Goal: Task Accomplishment & Management: Manage account settings

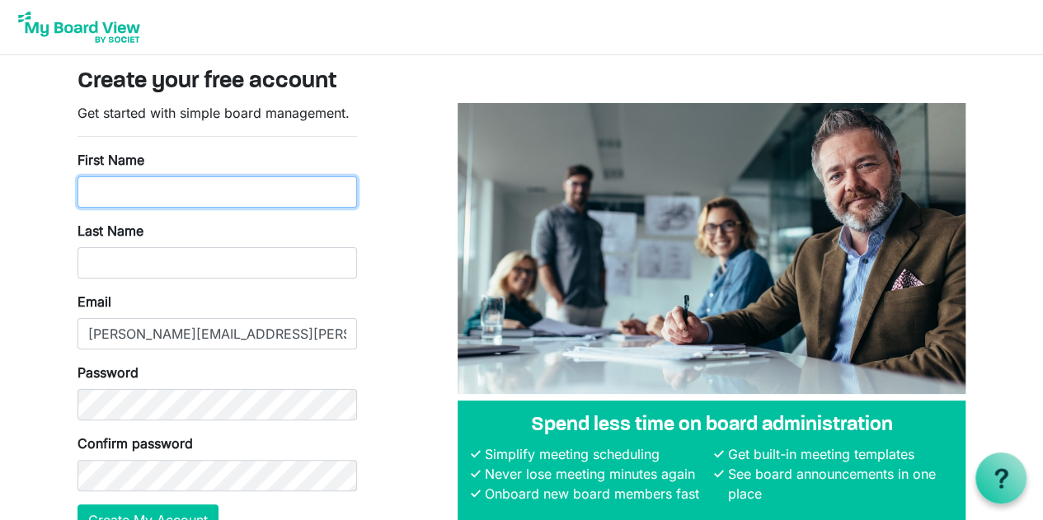
click at [138, 194] on input "First Name" at bounding box center [216, 191] width 279 height 31
type input "[PERSON_NAME]"
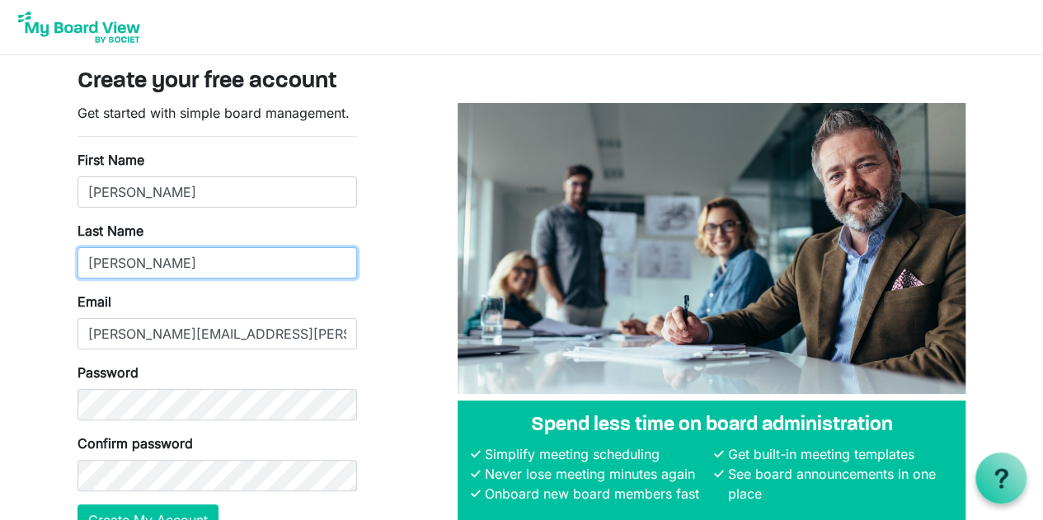
type input "[PERSON_NAME]"
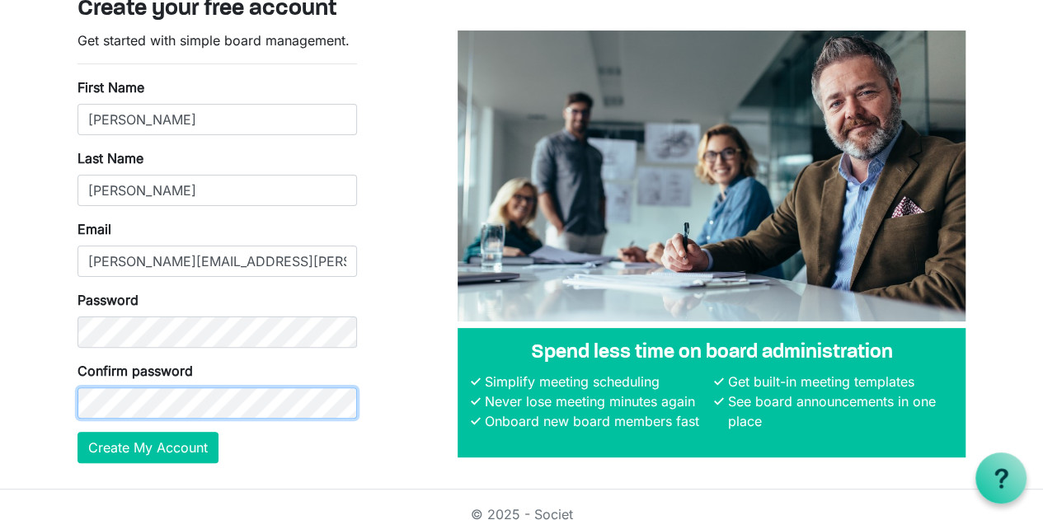
scroll to position [89, 0]
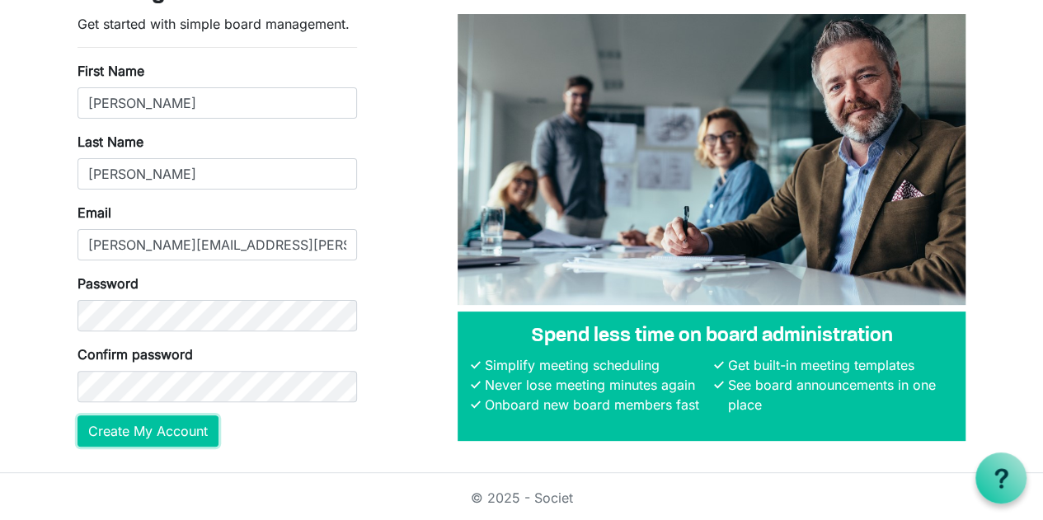
click at [153, 436] on button "Create My Account" at bounding box center [147, 430] width 141 height 31
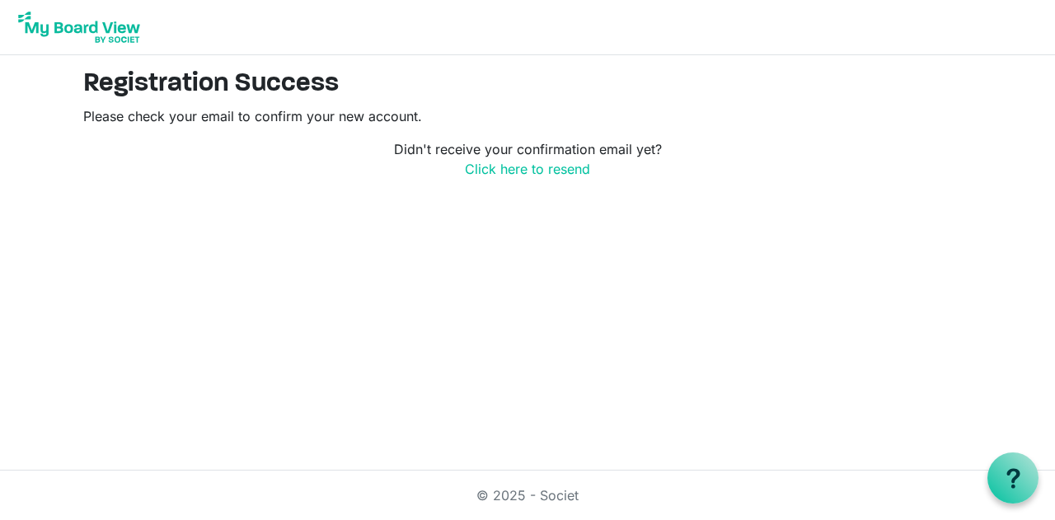
click at [122, 40] on img at bounding box center [79, 27] width 132 height 41
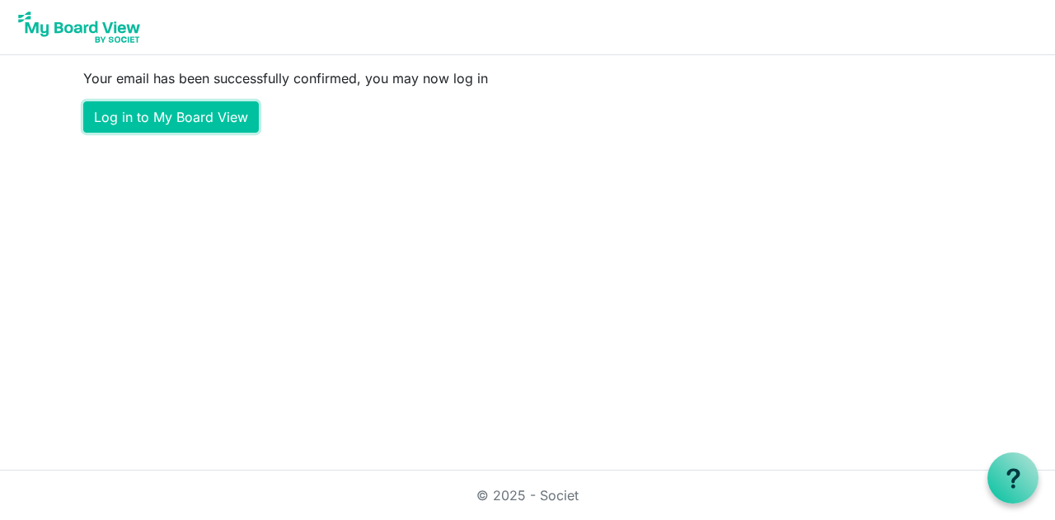
click at [218, 105] on link "Log in to My Board View" at bounding box center [171, 116] width 176 height 31
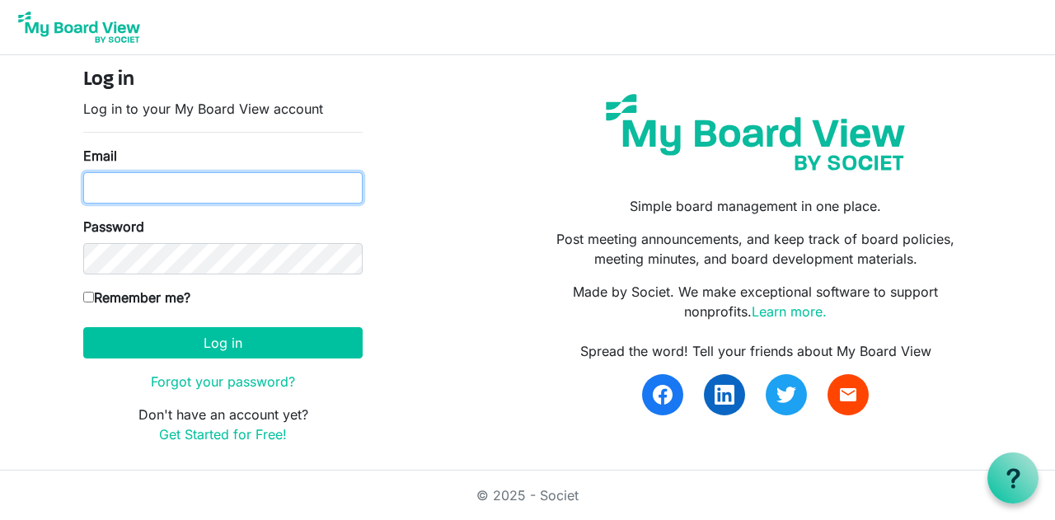
click at [208, 186] on input "Email" at bounding box center [222, 187] width 279 height 31
type input "[PERSON_NAME][EMAIL_ADDRESS][PERSON_NAME][PERSON_NAME][DOMAIN_NAME]"
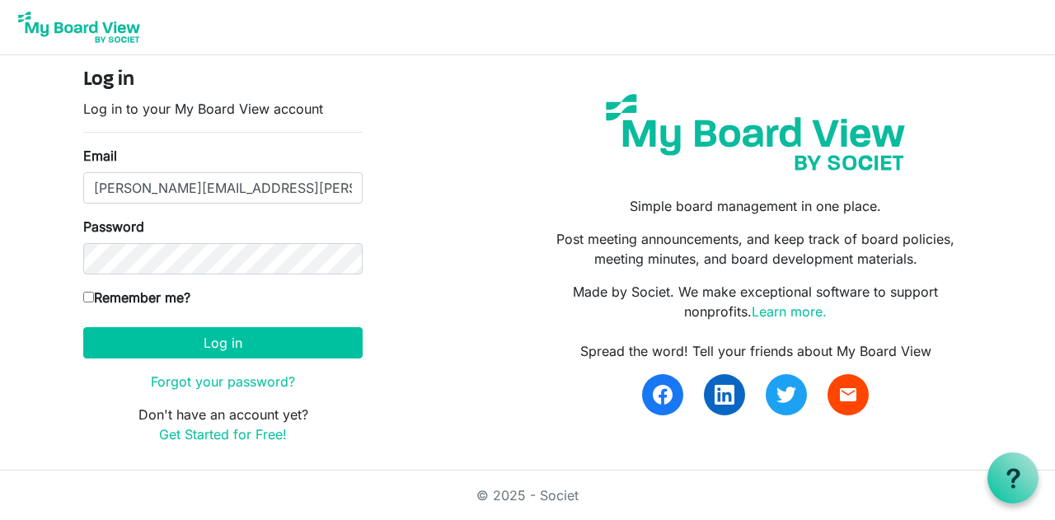
click at [160, 303] on label "Remember me?" at bounding box center [136, 298] width 107 height 20
click at [94, 302] on input "Remember me?" at bounding box center [88, 297] width 11 height 11
checkbox input "true"
click at [204, 339] on button "Log in" at bounding box center [222, 342] width 279 height 31
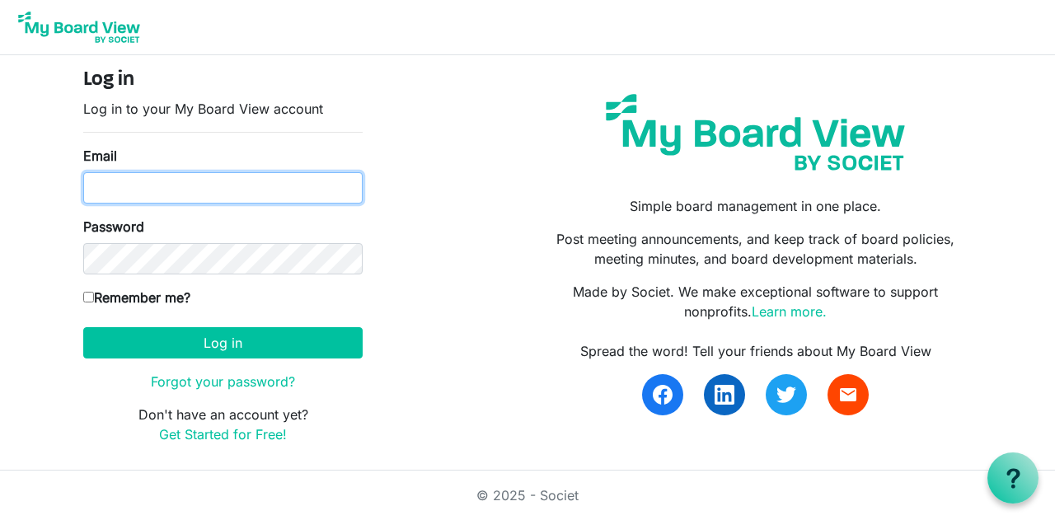
click at [180, 195] on input "Email" at bounding box center [222, 187] width 279 height 31
type input "[PERSON_NAME][EMAIL_ADDRESS][PERSON_NAME][PERSON_NAME][DOMAIN_NAME]"
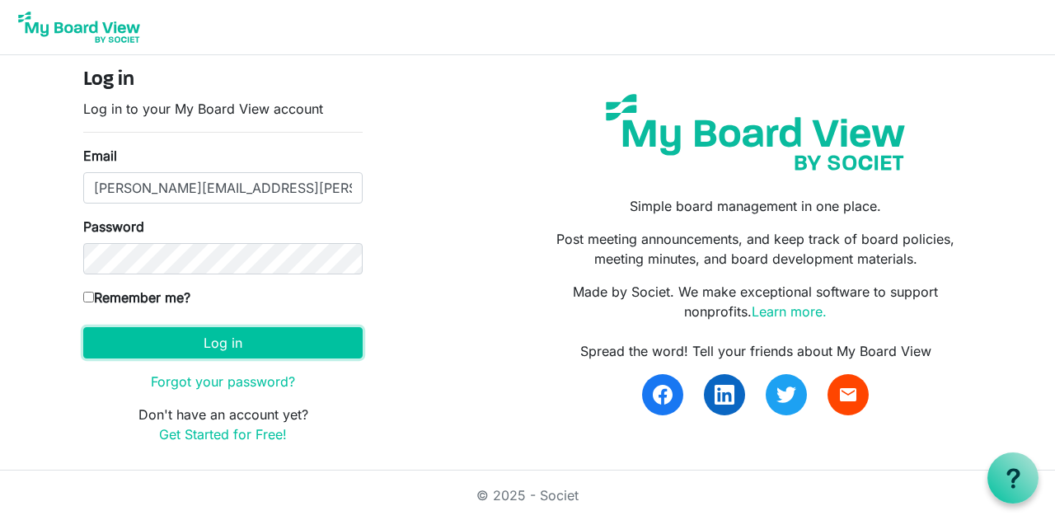
click at [163, 340] on button "Log in" at bounding box center [222, 342] width 279 height 31
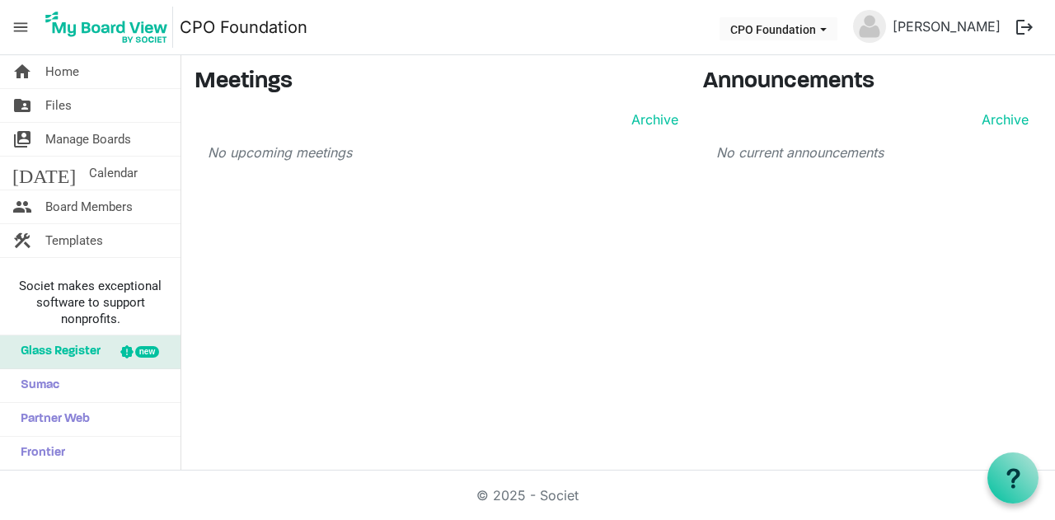
click at [110, 102] on link "folder_shared Files" at bounding box center [90, 105] width 180 height 33
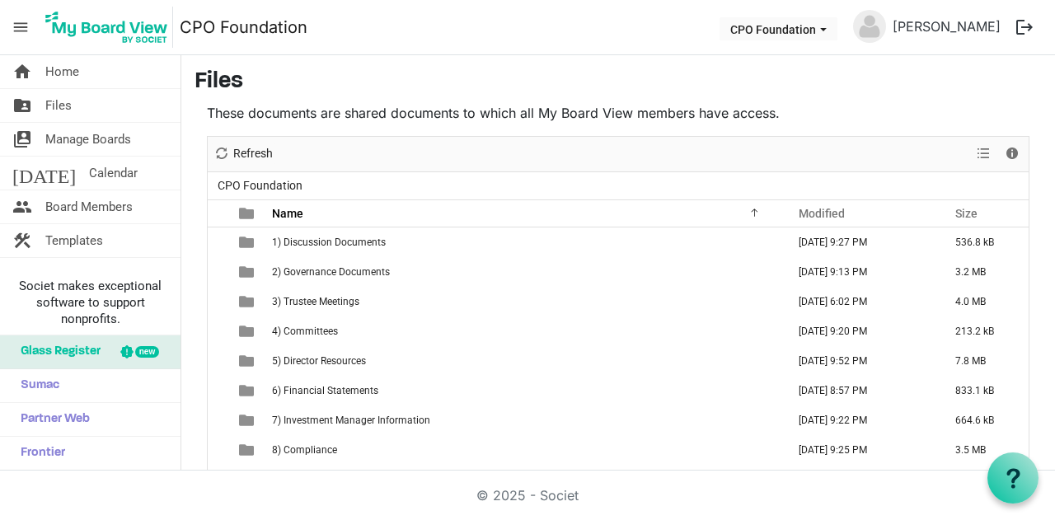
click at [89, 205] on span "Board Members" at bounding box center [88, 206] width 87 height 33
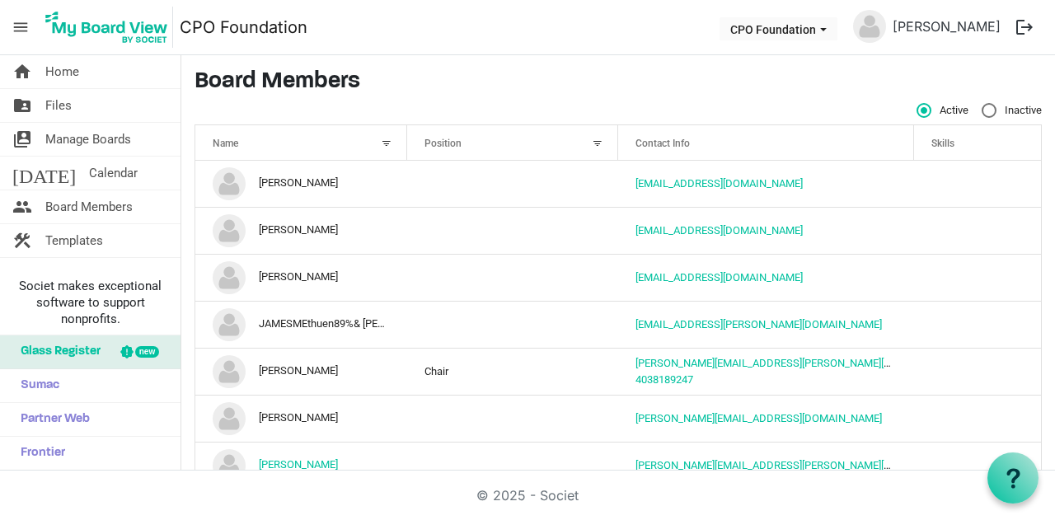
click at [982, 114] on label "Inactive" at bounding box center [1012, 110] width 60 height 15
click at [982, 104] on input "Inactive" at bounding box center [982, 103] width 1 height 1
radio input "true"
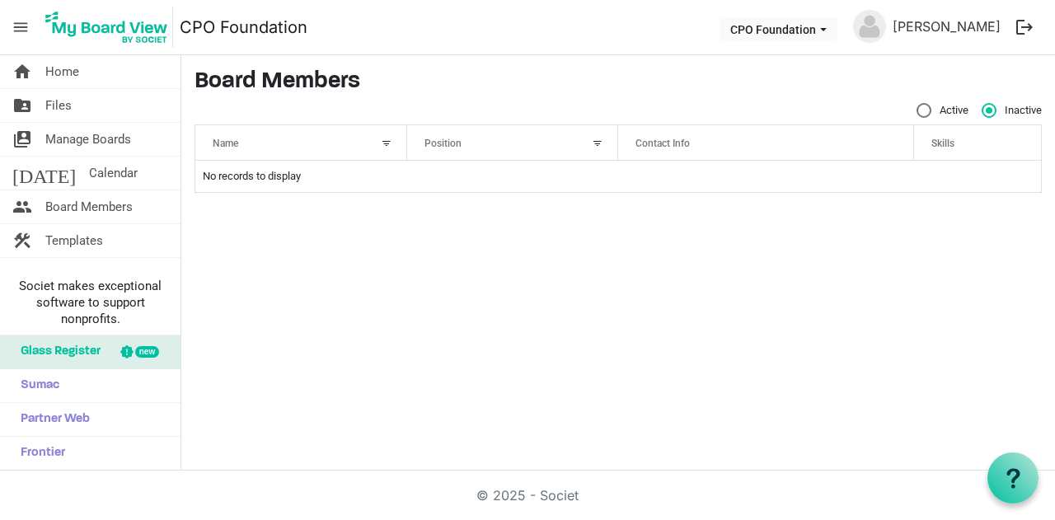
click at [928, 107] on label "Active" at bounding box center [942, 110] width 52 height 15
click at [917, 104] on input "Active" at bounding box center [916, 103] width 1 height 1
radio input "true"
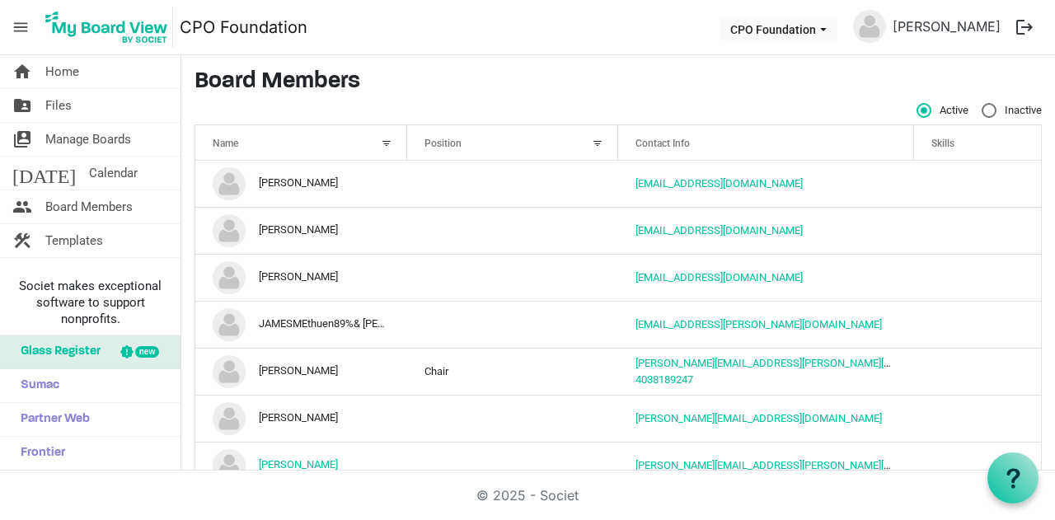
click at [1019, 28] on button "logout" at bounding box center [1024, 27] width 35 height 35
